Goal: Transaction & Acquisition: Obtain resource

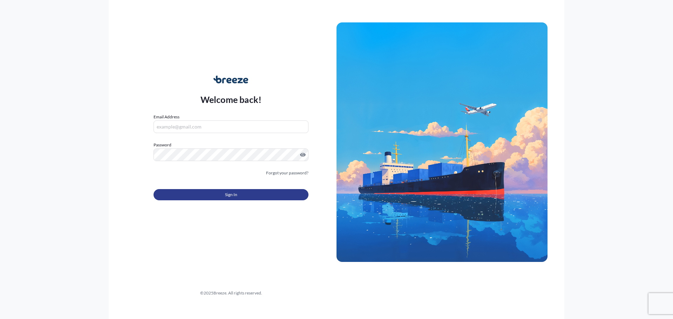
type input "[EMAIL_ADDRESS][DOMAIN_NAME]"
click at [230, 196] on span "Sign In" at bounding box center [231, 194] width 12 height 7
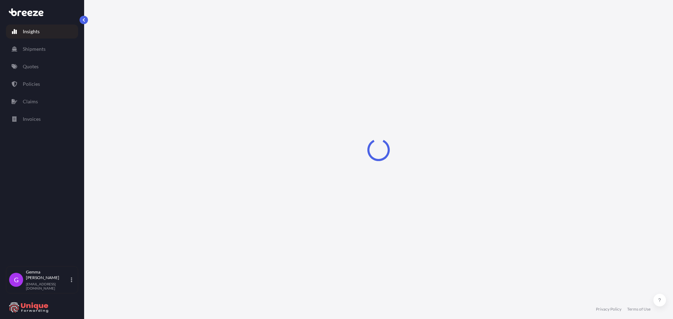
select select "2025"
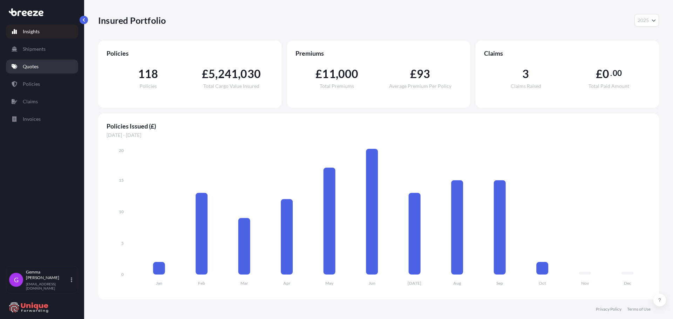
click at [34, 67] on p "Quotes" at bounding box center [31, 66] width 16 height 7
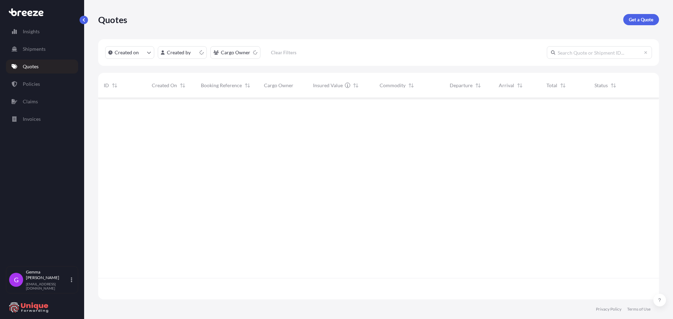
scroll to position [200, 556]
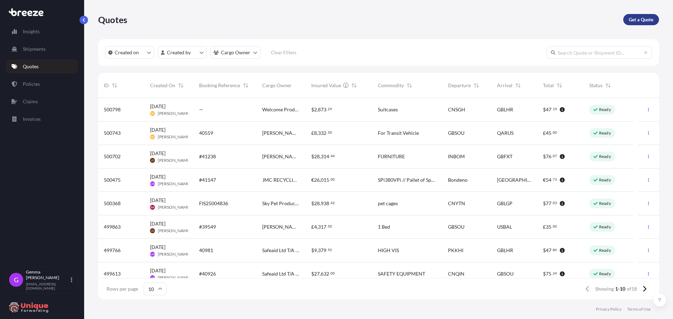
click at [642, 19] on p "Get a Quote" at bounding box center [641, 19] width 25 height 7
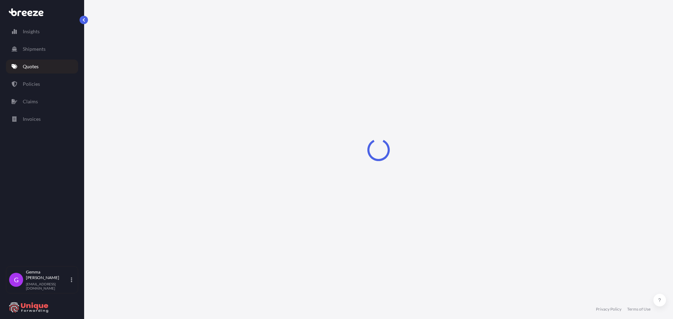
select select "Sea"
select select "1"
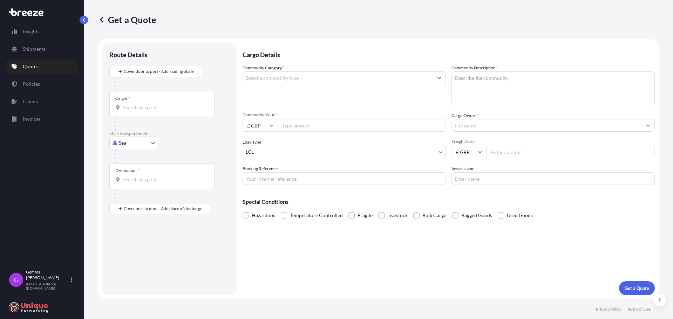
click at [301, 51] on p "Cargo Details" at bounding box center [449, 53] width 412 height 21
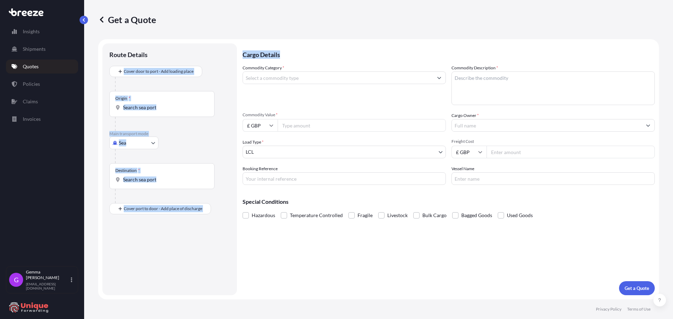
drag, startPoint x: 291, startPoint y: 54, endPoint x: 226, endPoint y: 55, distance: 65.2
click at [226, 55] on form "Route Details Cover door to port - Add loading place Place of loading Road Road…" at bounding box center [378, 169] width 561 height 261
click at [292, 52] on p "Cargo Details" at bounding box center [449, 53] width 412 height 21
click at [263, 54] on p "Cargo Details" at bounding box center [449, 53] width 412 height 21
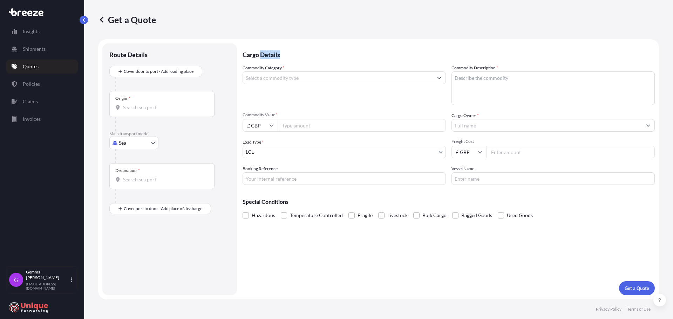
click at [263, 54] on p "Cargo Details" at bounding box center [449, 53] width 412 height 21
click at [297, 56] on p "Cargo Details" at bounding box center [449, 53] width 412 height 21
click at [146, 113] on div "Origin *" at bounding box center [161, 104] width 105 height 26
click at [146, 111] on input "Origin *" at bounding box center [164, 107] width 83 height 7
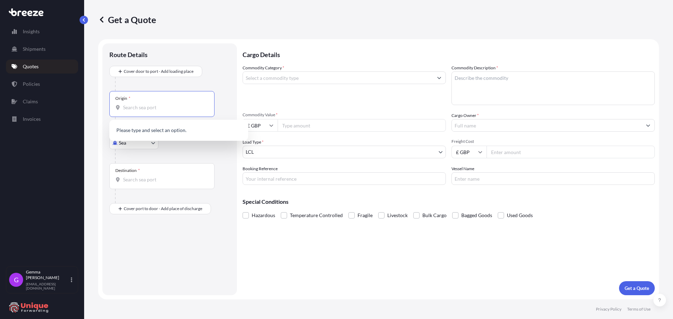
click at [144, 110] on input "Origin *" at bounding box center [164, 107] width 83 height 7
click at [245, 35] on div "Get a Quote" at bounding box center [378, 19] width 561 height 39
drag, startPoint x: 215, startPoint y: 18, endPoint x: 164, endPoint y: 4, distance: 52.7
click at [203, 20] on div "Get a Quote" at bounding box center [378, 19] width 561 height 11
drag, startPoint x: 278, startPoint y: 28, endPoint x: 252, endPoint y: 35, distance: 27.7
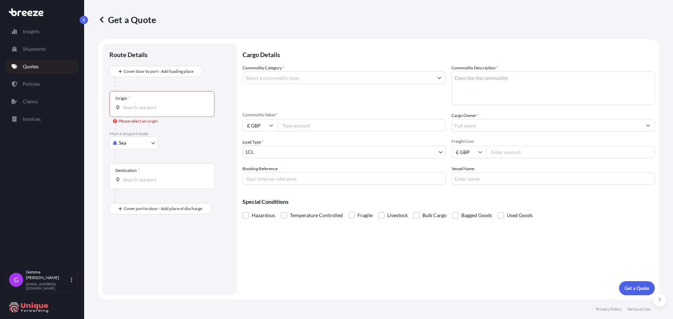
click at [269, 30] on div "Get a Quote" at bounding box center [378, 19] width 561 height 39
drag, startPoint x: 210, startPoint y: 22, endPoint x: 26, endPoint y: 52, distance: 186.9
click at [179, 23] on div "Get a Quote" at bounding box center [378, 19] width 561 height 11
click at [250, 25] on div "Get a Quote" at bounding box center [378, 19] width 561 height 11
drag, startPoint x: 158, startPoint y: 105, endPoint x: 158, endPoint y: 88, distance: 16.8
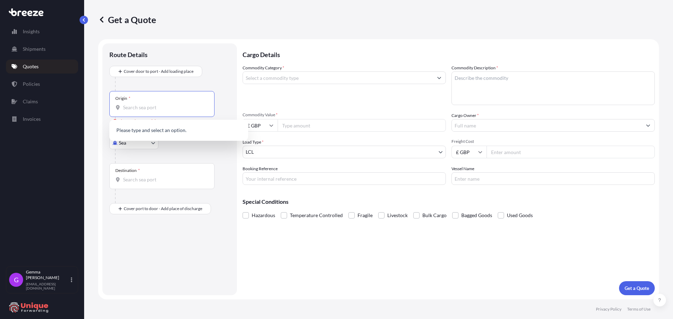
click at [158, 99] on div "Origin *" at bounding box center [161, 104] width 105 height 26
click at [158, 104] on input "Origin * Please select an origin" at bounding box center [164, 107] width 83 height 7
drag, startPoint x: 208, startPoint y: 26, endPoint x: 220, endPoint y: 33, distance: 13.8
click at [208, 26] on div "Get a Quote" at bounding box center [378, 19] width 561 height 39
click at [252, 243] on div "Cargo Details Commodity Category * Commodity Description * Commodity Value * £ …" at bounding box center [449, 169] width 412 height 252
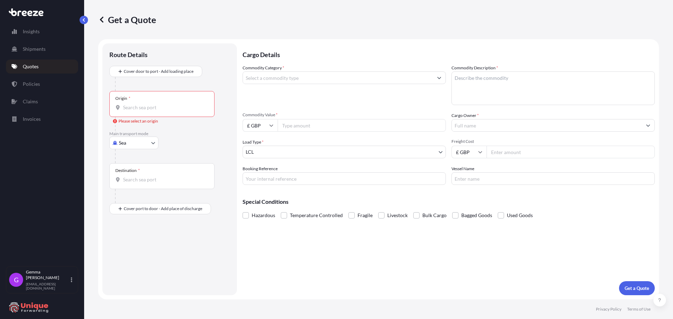
drag, startPoint x: 193, startPoint y: 45, endPoint x: 188, endPoint y: 43, distance: 4.9
click at [192, 46] on div "Route Details Cover door to port - Add loading place Place of loading Road Road…" at bounding box center [169, 169] width 135 height 252
click at [155, 237] on div "Route Details Cover door to port - Add loading place Place of loading Road Road…" at bounding box center [169, 169] width 121 height 238
click at [223, 22] on div "Get a Quote" at bounding box center [378, 19] width 561 height 11
